Goal: Information Seeking & Learning: Learn about a topic

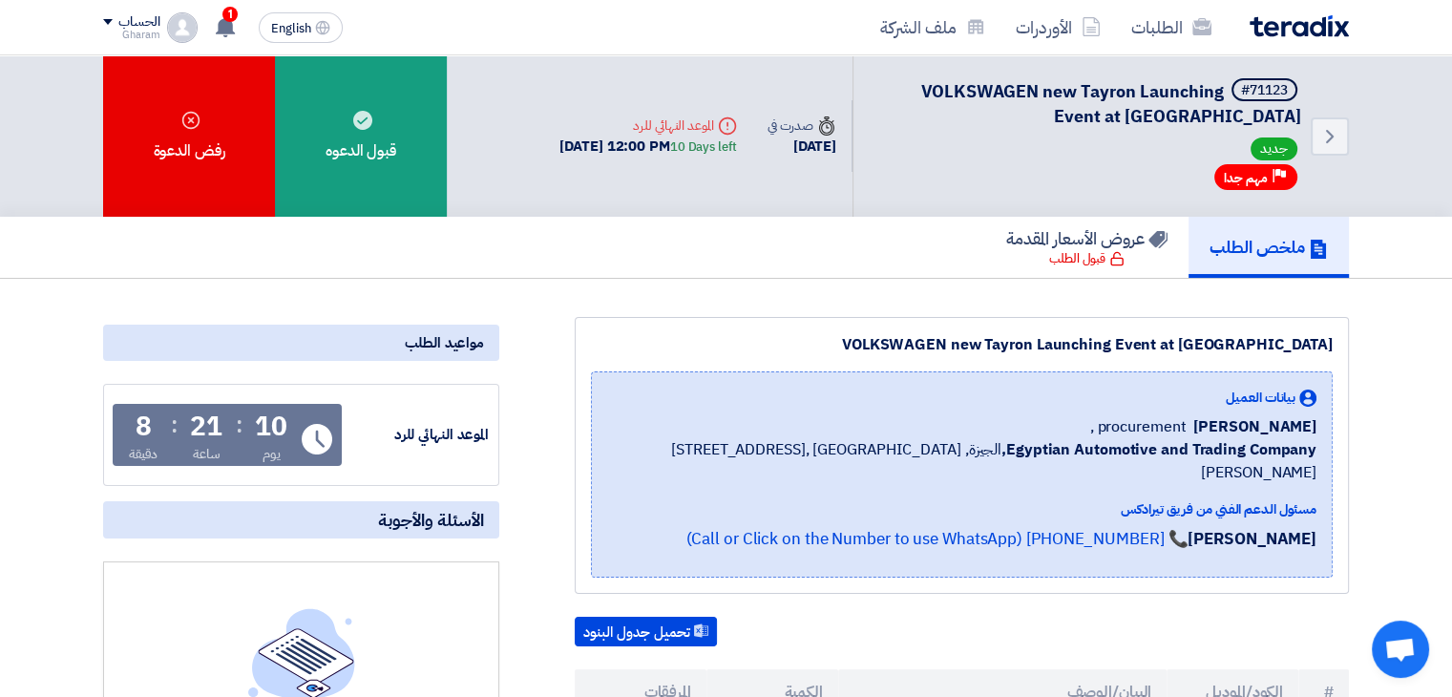
drag, startPoint x: 1294, startPoint y: 422, endPoint x: 1234, endPoint y: 422, distance: 60.2
click at [1234, 422] on span "[PERSON_NAME]" at bounding box center [1255, 426] width 123 height 23
click at [763, 451] on span "Egyptian Automotive and Trading Company, [GEOGRAPHIC_DATA], [GEOGRAPHIC_DATA] ,…" at bounding box center [961, 461] width 709 height 46
drag, startPoint x: 1225, startPoint y: 423, endPoint x: 1337, endPoint y: 435, distance: 112.4
click at [1337, 435] on div "VOLKSWAGEN new Tayron Launching Event at [GEOGRAPHIC_DATA] بيانات العميل [PERSO…" at bounding box center [962, 455] width 774 height 277
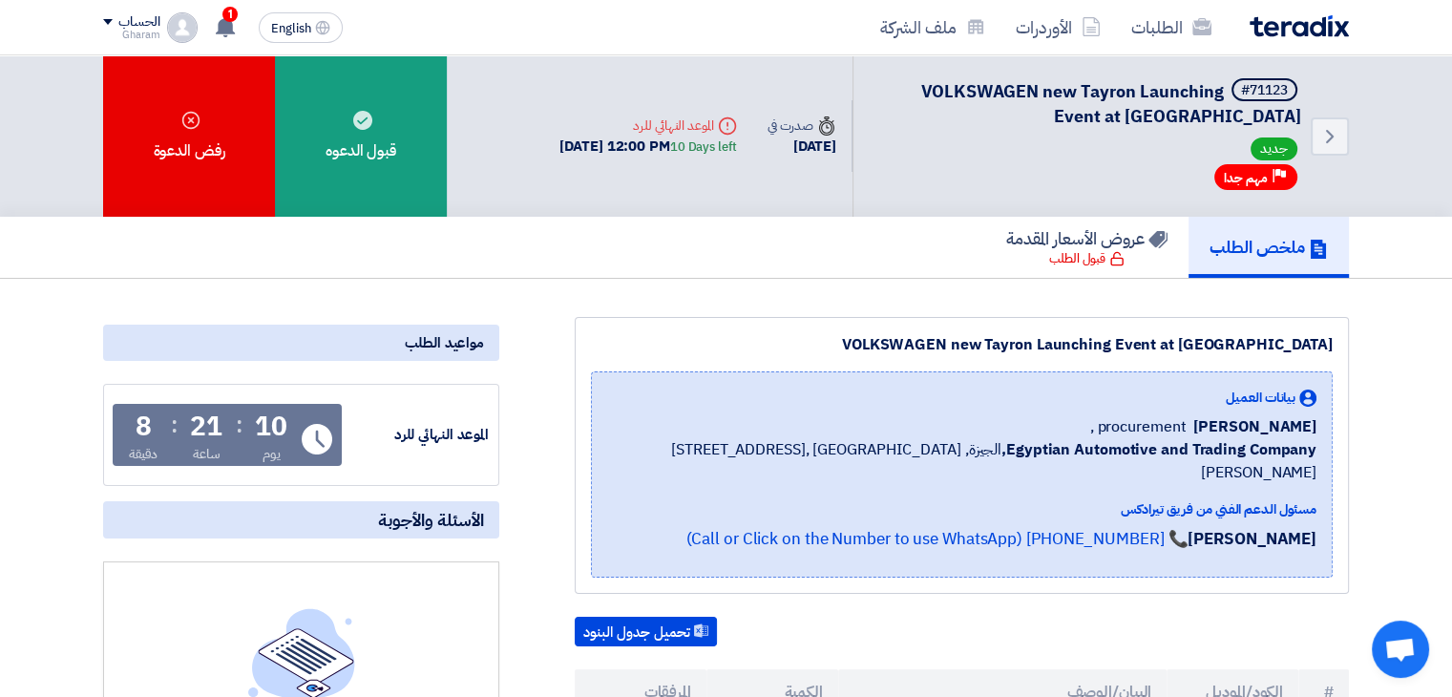
copy span "[PERSON_NAME]"
click at [1139, 421] on span "procurement ," at bounding box center [1138, 426] width 96 height 23
click at [1175, 421] on span "procurement ," at bounding box center [1138, 426] width 96 height 23
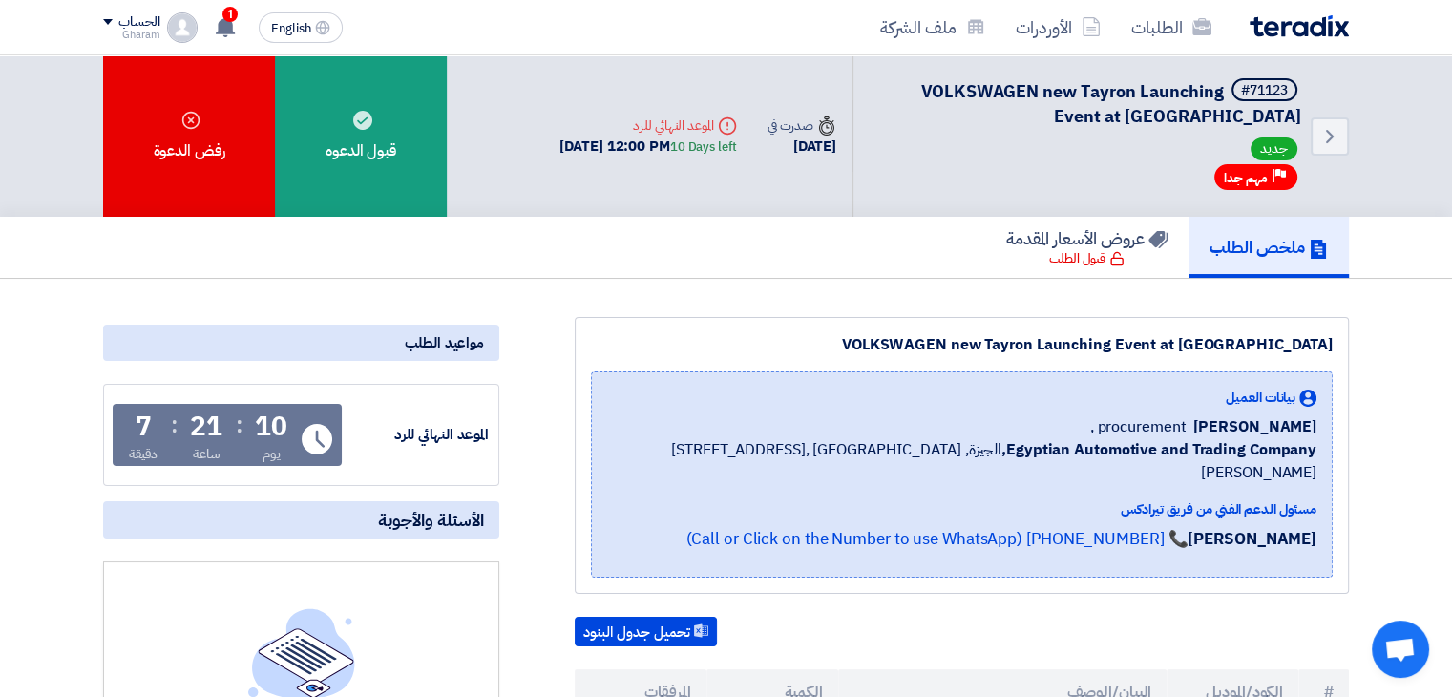
copy span "procurement"
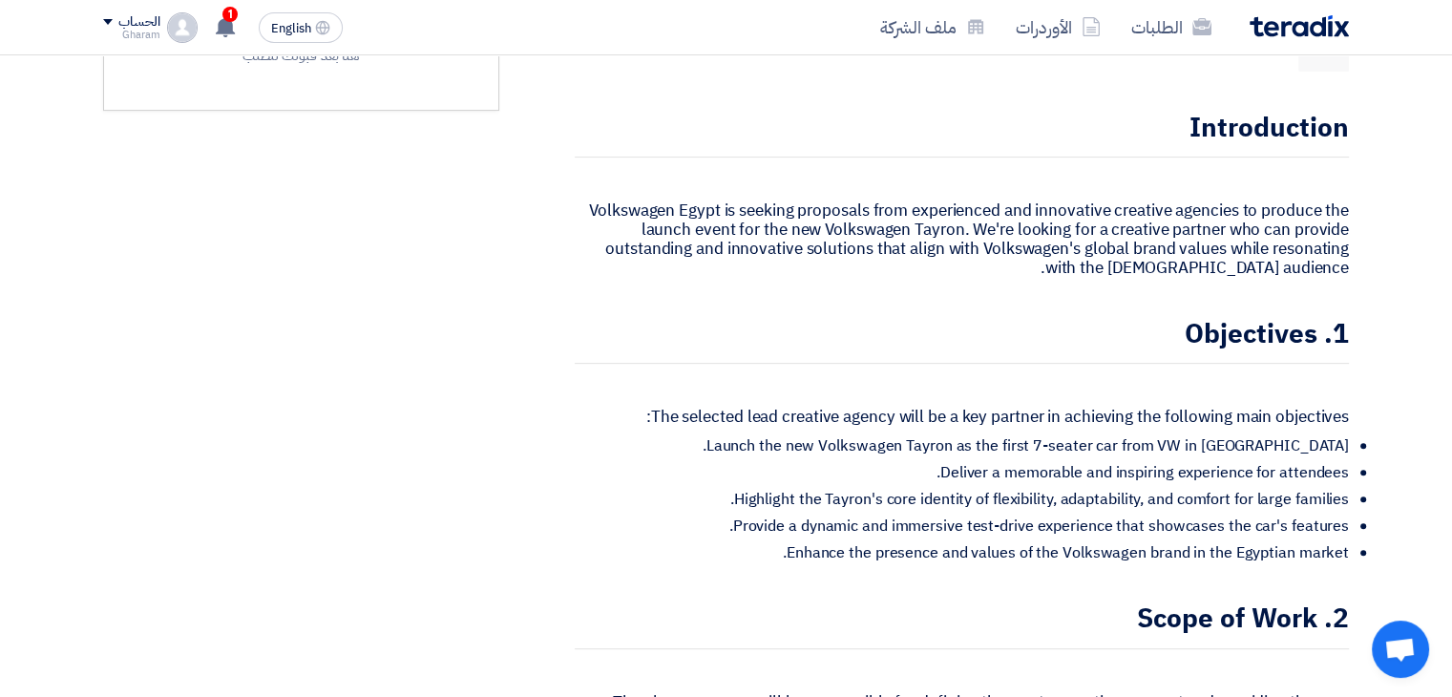
scroll to position [764, 0]
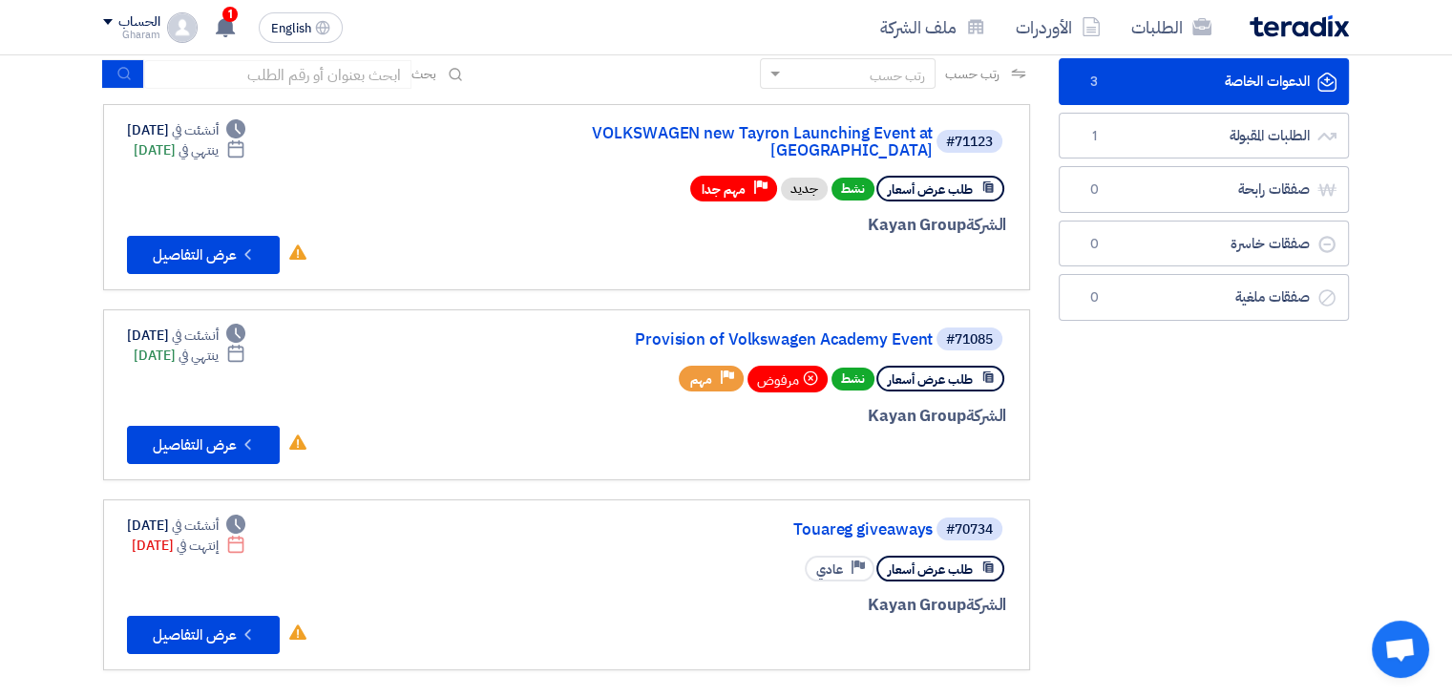
scroll to position [286, 0]
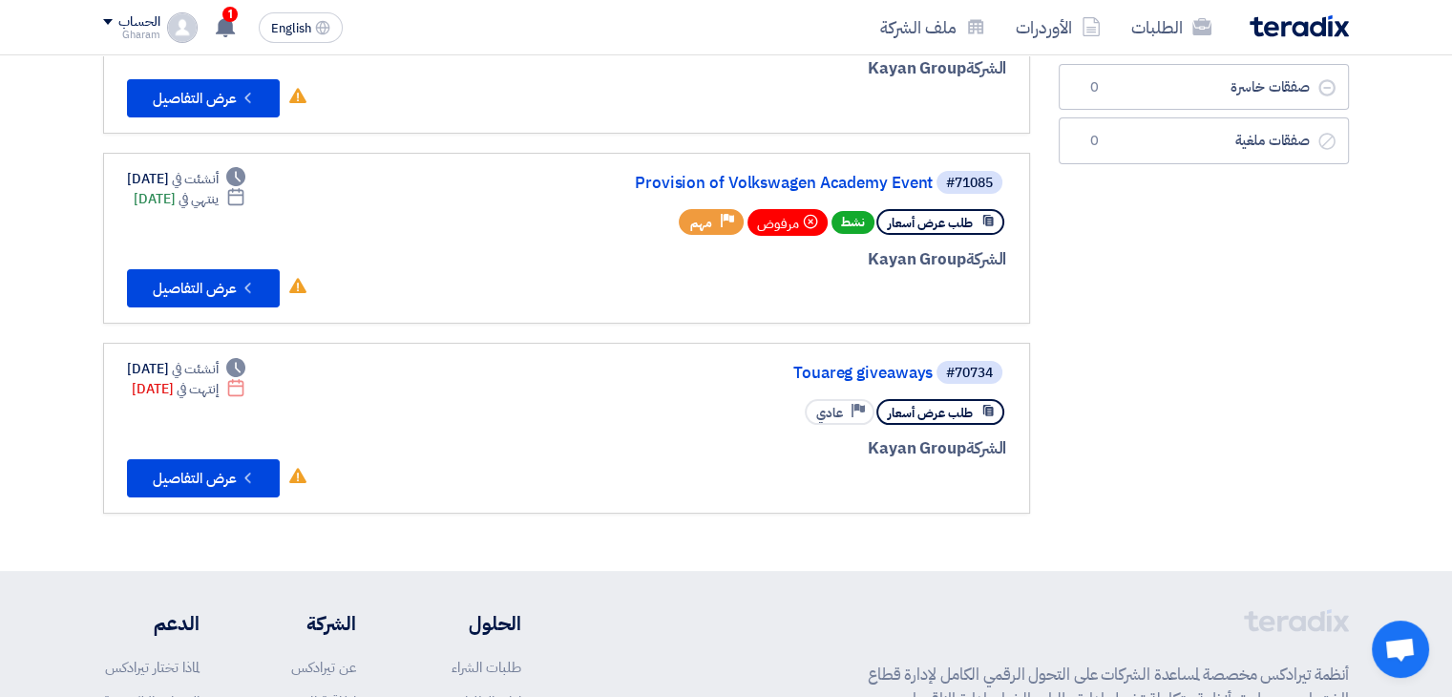
click at [867, 359] on div "#70734 Touareg giveaways" at bounding box center [776, 372] width 459 height 27
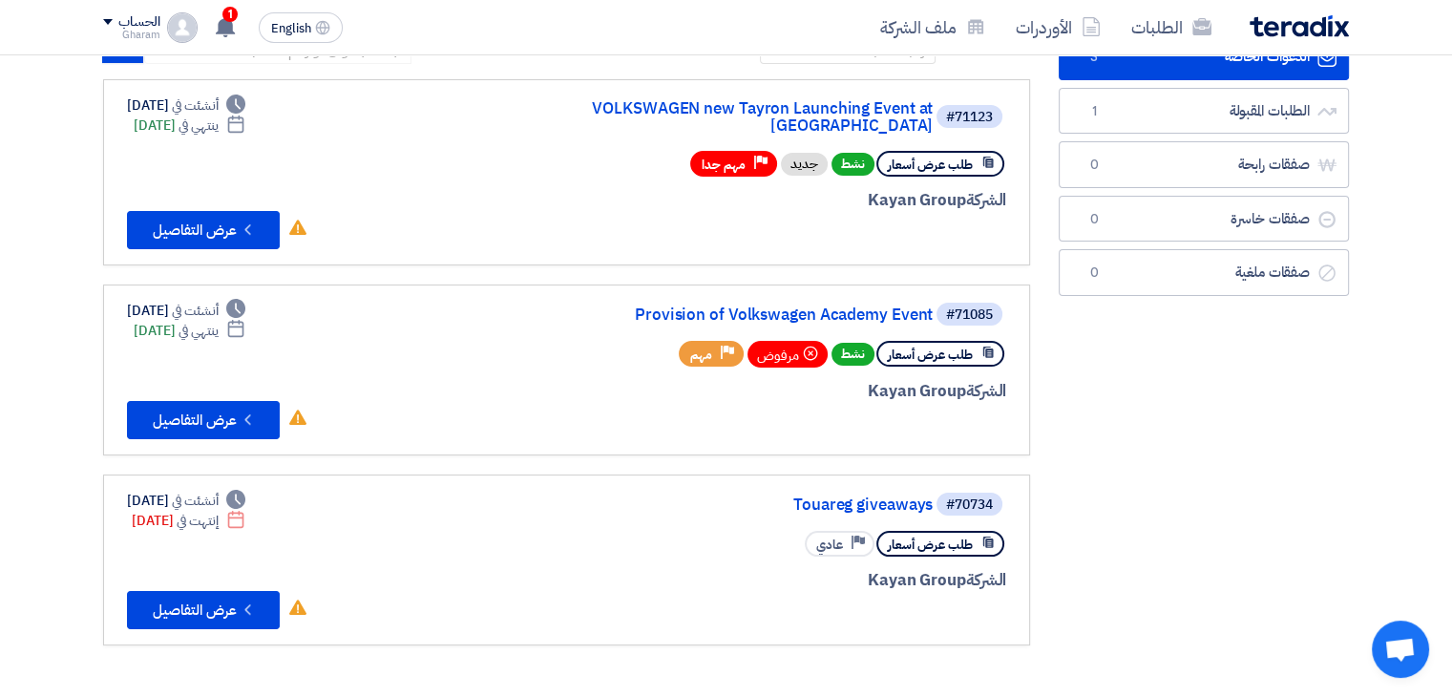
scroll to position [95, 0]
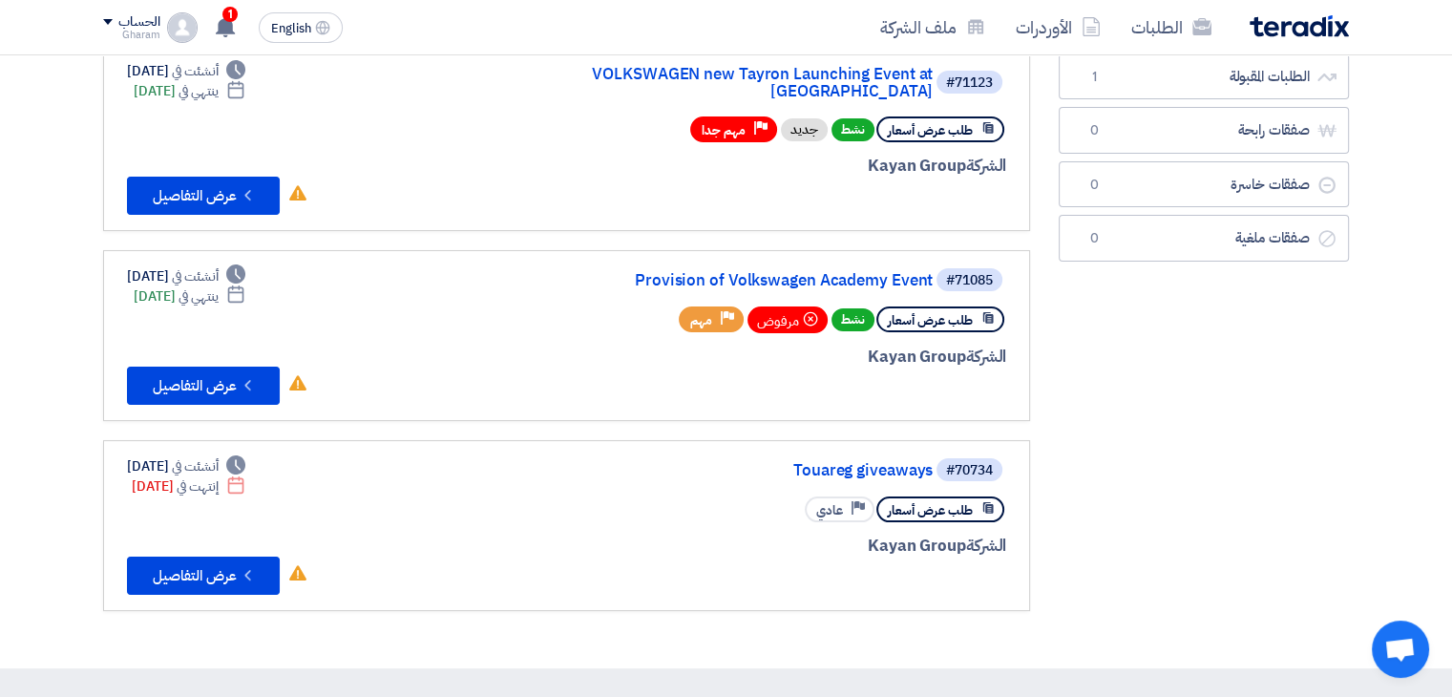
scroll to position [95, 0]
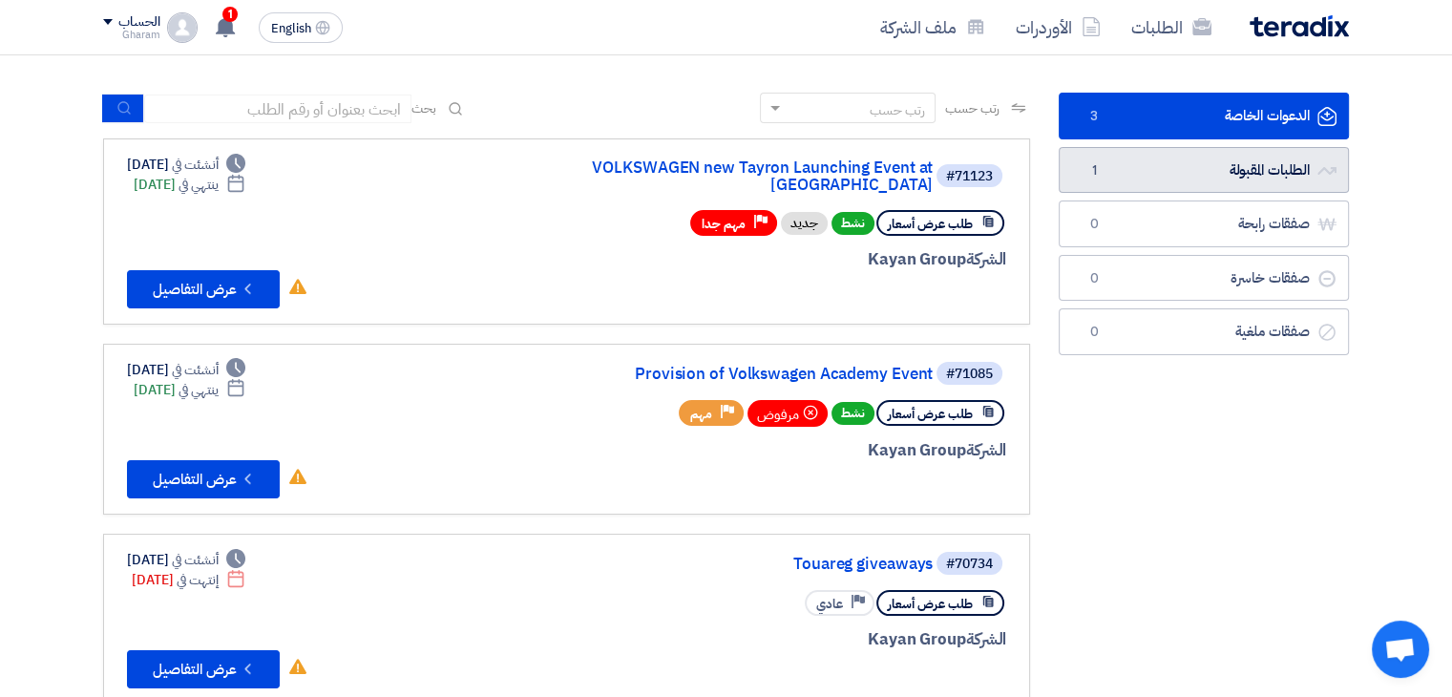
click at [1133, 178] on link "الطلبات المقبولة الطلبات المقبولة 1" at bounding box center [1204, 170] width 290 height 47
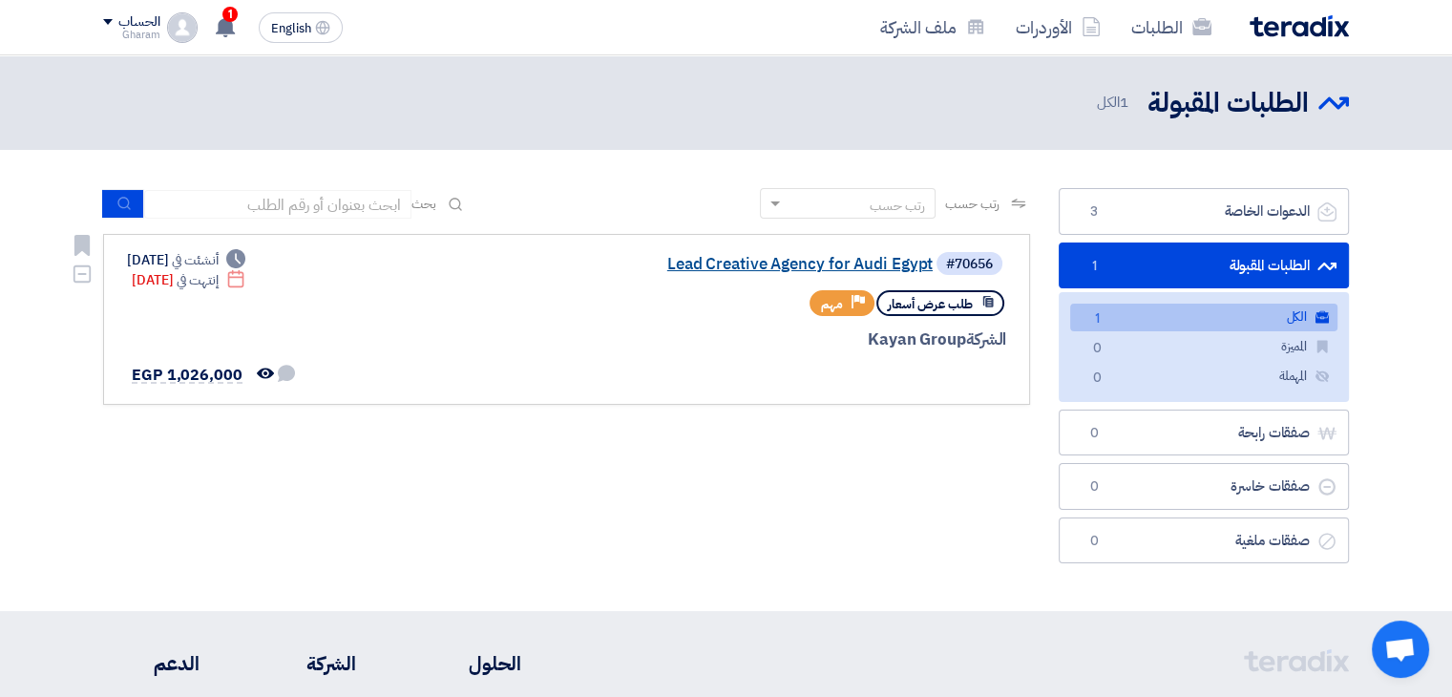
click at [704, 264] on link "Lead Creative Agency for Audi Egypt" at bounding box center [742, 264] width 382 height 17
